Goal: Information Seeking & Learning: Learn about a topic

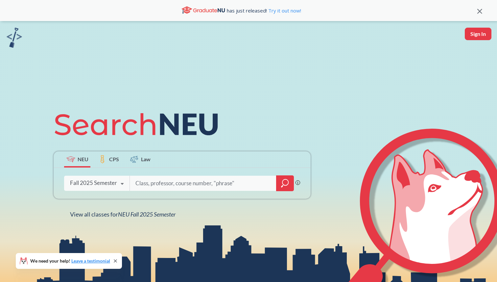
click at [168, 185] on input "search" at bounding box center [203, 183] width 137 height 14
type input "field robotics"
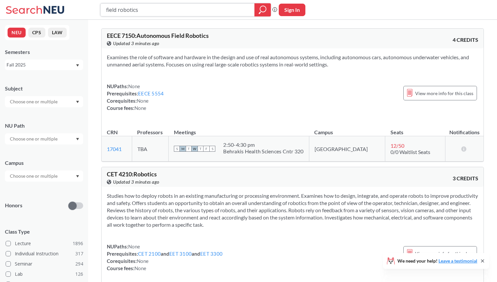
drag, startPoint x: 145, startPoint y: 10, endPoint x: 70, endPoint y: 10, distance: 75.0
click at [70, 10] on div "field robotics Phrase search guarantees the exact search appears in the results…" at bounding box center [248, 10] width 497 height 20
type input "fundamentals of networks"
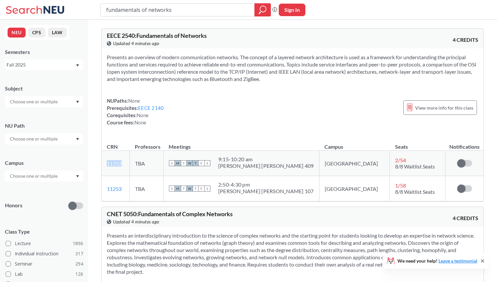
drag, startPoint x: 125, startPoint y: 164, endPoint x: 104, endPoint y: 162, distance: 20.5
click at [104, 162] on td "11252 View this section on Banner." at bounding box center [116, 163] width 28 height 25
copy link "11252"
drag, startPoint x: 211, startPoint y: 36, endPoint x: 106, endPoint y: 36, distance: 105.6
click at [106, 36] on div "EECE 2540 : Fundamentals of Networks View this course on Banner. Updated 2 minu…" at bounding box center [293, 39] width 382 height 20
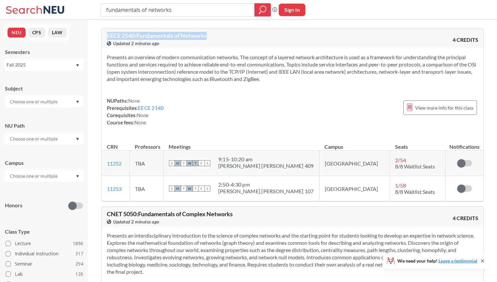
copy span "EECE 2540 : Fundamentals of Networks"
drag, startPoint x: 179, startPoint y: 12, endPoint x: 29, endPoint y: 6, distance: 150.1
click at [31, 6] on div "fundamentals of networks Phrase search guarantees the exact search appears in t…" at bounding box center [248, 10] width 497 height 20
drag, startPoint x: 268, startPoint y: 79, endPoint x: 183, endPoint y: 79, distance: 85.2
click at [185, 79] on section "Presents an overview of modern communication networks. The concept of a layered…" at bounding box center [293, 68] width 372 height 29
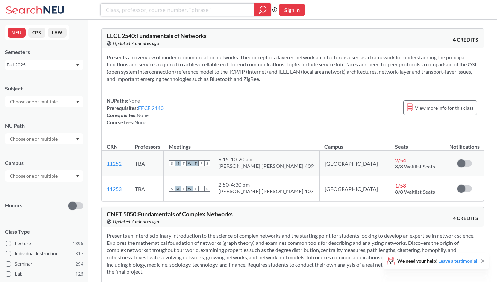
click at [149, 12] on input "search" at bounding box center [178, 9] width 144 height 11
type input "field robotics"
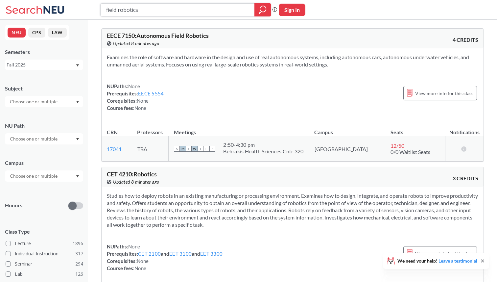
click at [263, 10] on icon "magnifying glass" at bounding box center [263, 9] width 8 height 9
drag, startPoint x: 311, startPoint y: 150, endPoint x: 301, endPoint y: 150, distance: 9.9
click at [302, 150] on td "S M T W T F S 2:50 - 4:30 pm Behrakis Health Sciences Cntr 320" at bounding box center [239, 148] width 140 height 25
click at [305, 122] on div "Examines the role of software and hardware in the design and use of real autono…" at bounding box center [293, 85] width 382 height 74
